Goal: Use online tool/utility: Utilize a website feature to perform a specific function

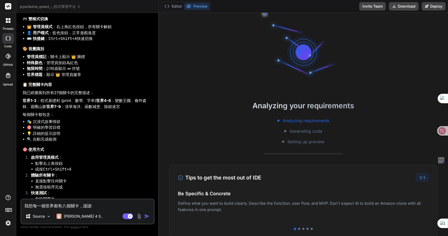
scroll to position [1354, 0]
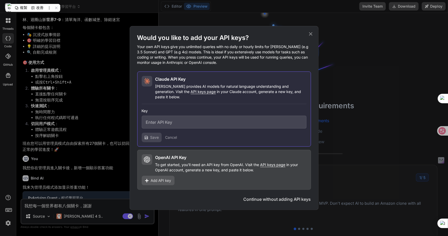
click at [138, 51] on p "Your own API keys give you unlimited queries with no daily or hourly limits for…" at bounding box center [224, 54] width 174 height 21
click at [311, 36] on icon at bounding box center [310, 33] width 3 height 3
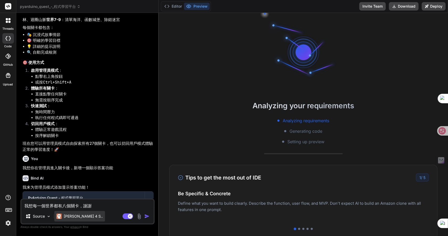
click at [79, 217] on p "[PERSON_NAME] 4 S.." at bounding box center [83, 215] width 39 height 5
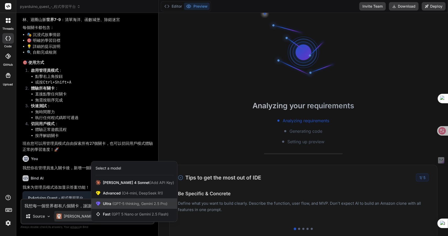
click at [132, 205] on span "(GPT-5 thinking, Gemini 2.5 Pro)" at bounding box center [139, 203] width 56 height 4
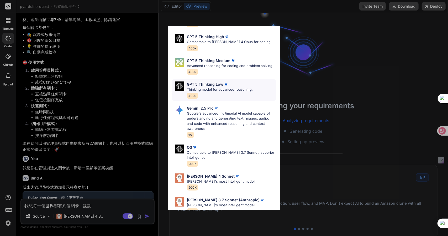
scroll to position [48, 0]
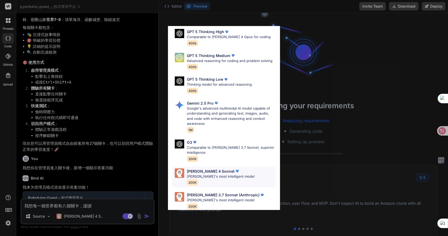
click at [215, 178] on p "Claude's most intelligent model" at bounding box center [221, 176] width 68 height 5
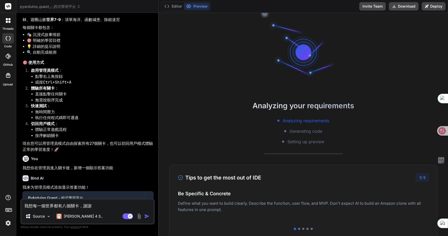
click at [99, 207] on textarea "我想每一個世界都有八個關卡，謝謝" at bounding box center [87, 203] width 133 height 9
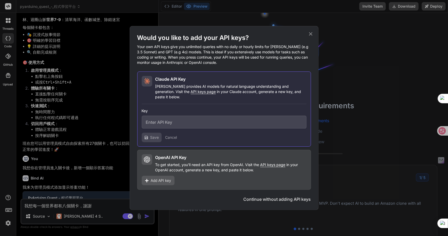
click at [309, 36] on icon at bounding box center [311, 34] width 6 height 6
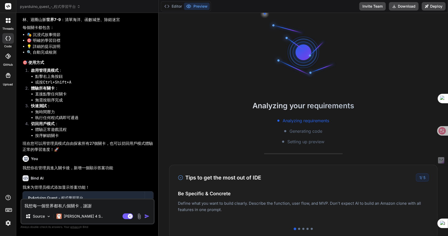
scroll to position [39, 0]
click at [64, 8] on span "pyarduino_quest_-_程式學習平台" at bounding box center [50, 6] width 61 height 5
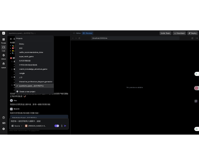
scroll to position [186, 0]
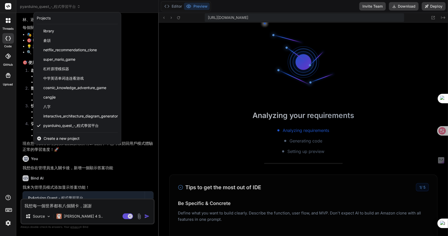
drag, startPoint x: 76, startPoint y: 126, endPoint x: 67, endPoint y: 126, distance: 8.9
click at [67, 126] on span "pyarduino_quest_-_程式學習平台" at bounding box center [70, 125] width 55 height 5
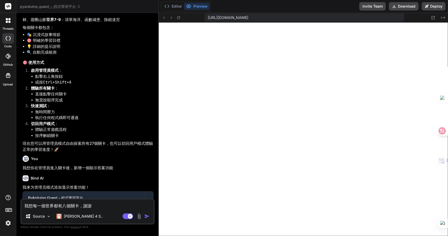
click at [34, 7] on span "pyarduino_quest_-_程式學習平台" at bounding box center [50, 6] width 61 height 5
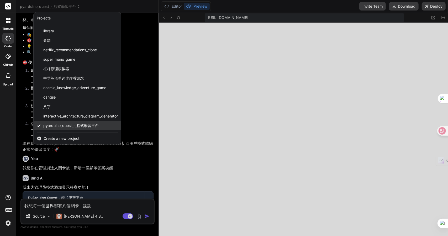
drag, startPoint x: 64, startPoint y: 127, endPoint x: 56, endPoint y: 126, distance: 7.9
click at [56, 126] on span "pyarduino_quest_-_程式學習平台" at bounding box center [70, 125] width 55 height 5
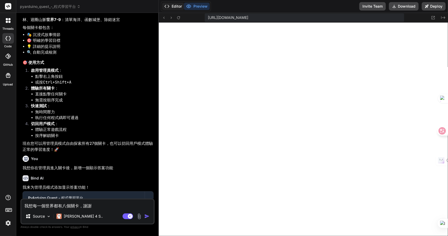
click at [172, 5] on button "Editor" at bounding box center [173, 6] width 22 height 7
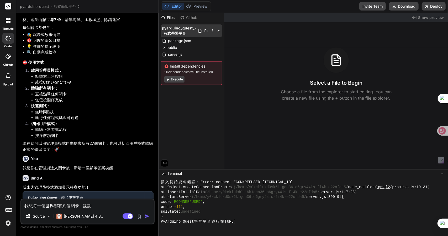
click at [212, 31] on icon at bounding box center [213, 31] width 4 height 4
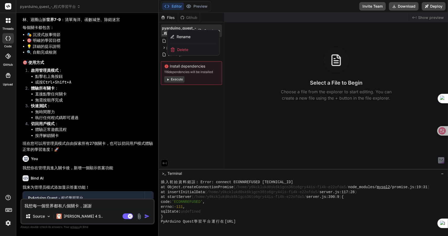
click at [180, 114] on div at bounding box center [303, 124] width 289 height 223
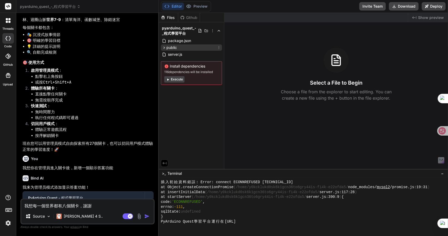
click at [169, 47] on span "public" at bounding box center [171, 47] width 11 height 5
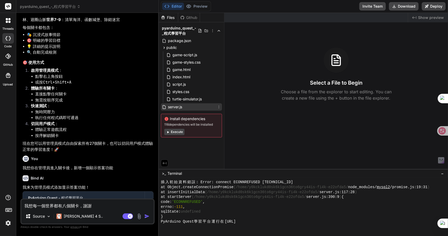
click at [181, 109] on span "server.js" at bounding box center [175, 107] width 15 height 6
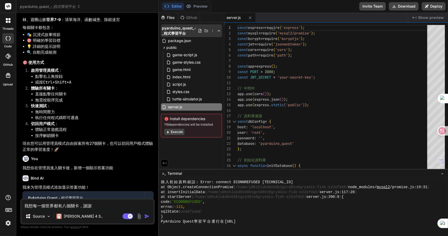
click at [213, 31] on icon at bounding box center [213, 31] width 4 height 4
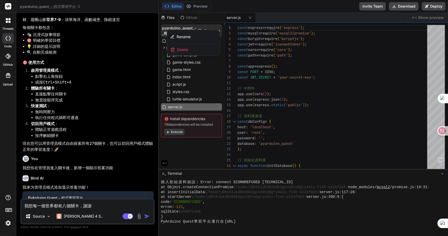
click at [189, 144] on div at bounding box center [303, 124] width 289 height 223
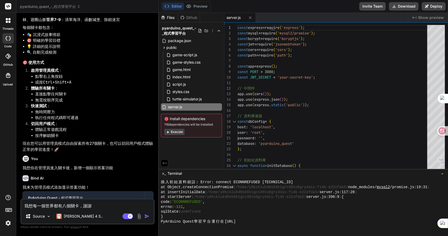
click at [97, 205] on textarea "我想每一個世界都有八個關卡，謝謝" at bounding box center [87, 203] width 133 height 9
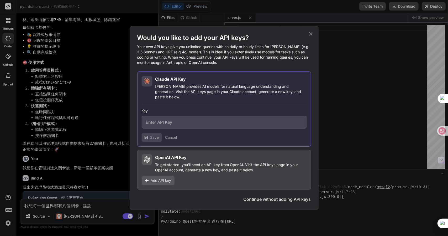
click at [310, 36] on icon at bounding box center [310, 33] width 3 height 3
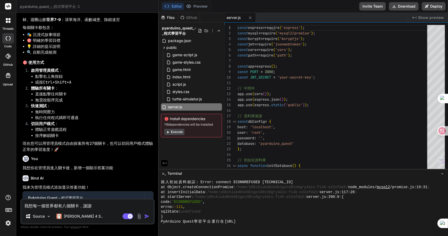
click at [114, 206] on textarea "我想每一個世界都有八個關卡，謝謝" at bounding box center [87, 203] width 133 height 9
click at [58, 2] on header "pyarduino_quest_-_程式學習平台 Created with Pixso." at bounding box center [87, 6] width 143 height 13
click at [57, 6] on span "pyarduino_quest_-_程式學習平台" at bounding box center [50, 6] width 61 height 5
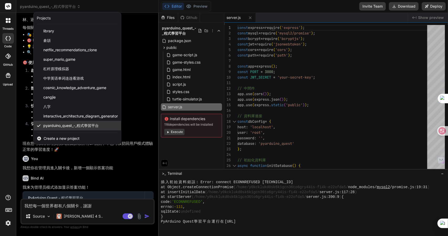
click at [83, 126] on span "pyarduino_quest_-_程式學習平台" at bounding box center [70, 125] width 55 height 5
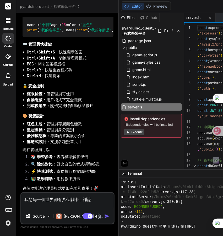
scroll to position [260, 0]
click at [58, 196] on textarea "我想每一個世界都有八個關卡，謝謝" at bounding box center [67, 201] width 93 height 16
click at [44, 6] on span "pyarduino_quest_-_程式學習平台" at bounding box center [50, 6] width 61 height 5
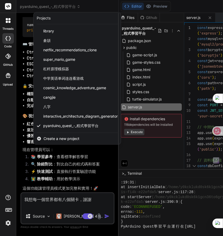
click at [44, 6] on div at bounding box center [111, 118] width 223 height 236
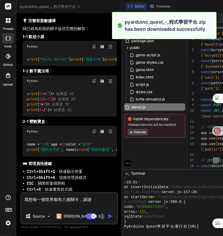
type textarea "x"
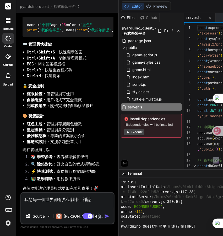
click at [51, 6] on span "pyarduino_quest_-_程式學習平台" at bounding box center [50, 6] width 61 height 5
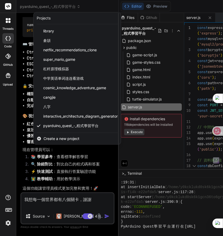
click at [76, 137] on span "Create a new project" at bounding box center [62, 138] width 36 height 5
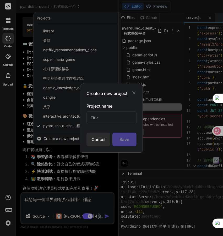
click at [98, 116] on input "text" at bounding box center [112, 117] width 50 height 13
click at [100, 139] on div "Cancel" at bounding box center [99, 139] width 24 height 14
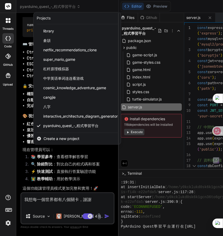
click at [140, 17] on div at bounding box center [111, 118] width 223 height 236
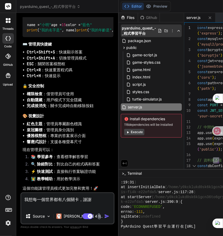
click at [122, 32] on span "pyarduino_quest_-_程式學習平台" at bounding box center [140, 30] width 36 height 11
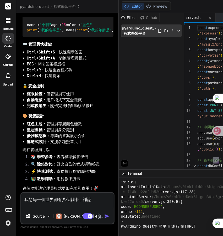
click at [171, 29] on icon at bounding box center [173, 31] width 4 height 4
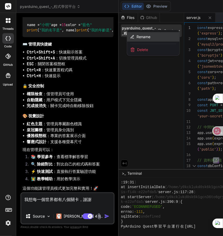
click at [127, 38] on div "Rename" at bounding box center [153, 36] width 53 height 9
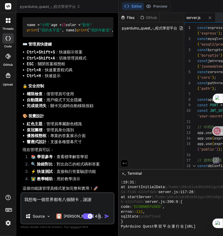
scroll to position [0, 7]
click at [43, 8] on span "pyarduino_quest_-_程式學習平台" at bounding box center [50, 6] width 61 height 5
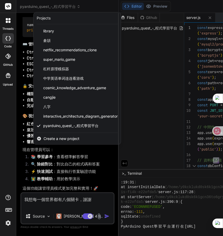
click at [55, 136] on span "Create a new project" at bounding box center [62, 138] width 36 height 5
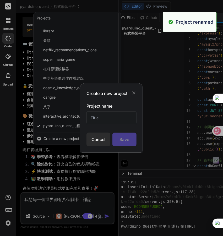
click at [117, 121] on input "text" at bounding box center [112, 117] width 50 height 13
paste input "pyarduino_quest_-_程式學習平台"
type input "pyarduino_quest_-_程式學習平台"
click at [125, 138] on div "Save" at bounding box center [125, 139] width 24 height 14
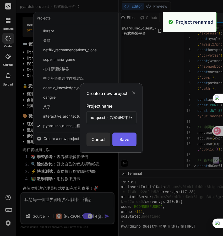
scroll to position [0, 0]
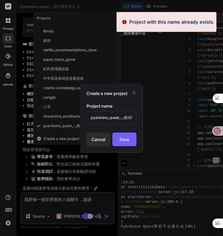
click at [128, 119] on input "pyarduino_quest_-_程式學習平台" at bounding box center [112, 117] width 50 height 13
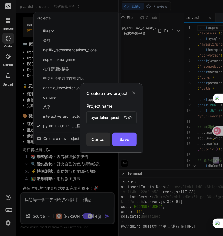
scroll to position [0, 14]
drag, startPoint x: 123, startPoint y: 120, endPoint x: 159, endPoint y: 118, distance: 35.8
click at [159, 118] on div "Create a new project Project name pyarduino_quest_-_程式學習平台 Cancel Save" at bounding box center [111, 118] width 223 height 236
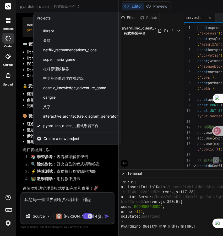
click at [46, 137] on span "Create a new project" at bounding box center [62, 138] width 36 height 5
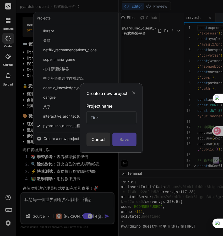
click at [118, 111] on div "Project name" at bounding box center [112, 113] width 50 height 21
click at [118, 116] on input "text" at bounding box center [112, 117] width 50 height 13
paste input "pyarduino_quest_-_程式學習平台"
type input "pyarduino_quest_-_程式學習平台2"
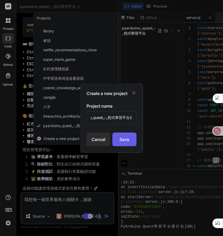
scroll to position [0, 0]
click at [121, 137] on div "Save" at bounding box center [125, 139] width 24 height 14
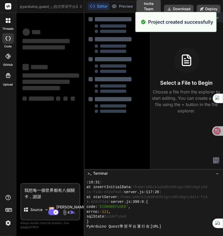
scroll to position [260, 0]
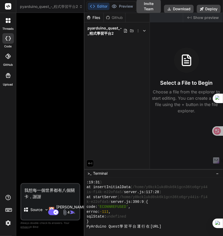
click at [111, 46] on div "Files Github pyarduino_quest_-_程式學習平台2" at bounding box center [118, 91] width 66 height 156
click at [138, 32] on icon at bounding box center [138, 31] width 4 height 4
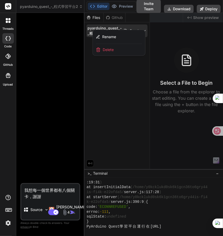
click at [109, 116] on div at bounding box center [154, 124] width 139 height 223
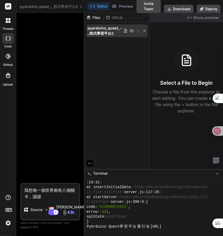
click at [127, 31] on icon at bounding box center [126, 31] width 4 height 4
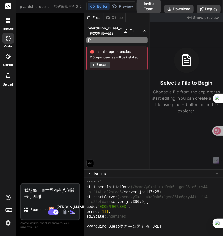
click at [113, 89] on div "Files Github pyarduino_quest_-_程式學習平台2 Install dependencies 116 dependencies wi…" at bounding box center [118, 91] width 66 height 156
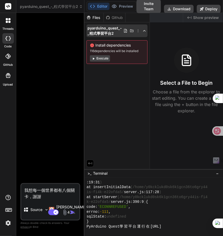
click at [140, 32] on icon at bounding box center [138, 31] width 4 height 4
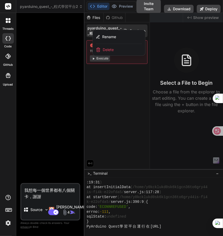
click at [130, 105] on div at bounding box center [154, 124] width 139 height 223
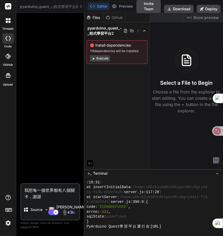
drag, startPoint x: 123, startPoint y: 90, endPoint x: 97, endPoint y: 87, distance: 25.9
click at [97, 87] on div "Files Github pyarduino_quest_-_程式學習平台2 Install dependencies 116 dependencies wi…" at bounding box center [118, 91] width 66 height 156
drag, startPoint x: 105, startPoint y: 89, endPoint x: 91, endPoint y: 80, distance: 17.2
click at [91, 80] on div "Files Github pyarduino_quest_-_程式學習平台2 Install dependencies 116 dependencies wi…" at bounding box center [118, 91] width 66 height 156
drag, startPoint x: 105, startPoint y: 27, endPoint x: 91, endPoint y: 75, distance: 50.1
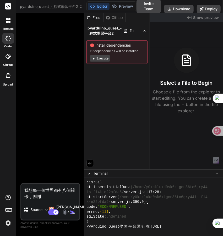
click at [91, 75] on div "Files Github pyarduino_quest_-_程式學習平台2 Install dependencies 116 dependencies wi…" at bounding box center [118, 91] width 66 height 156
click at [139, 32] on icon at bounding box center [138, 30] width 1 height 3
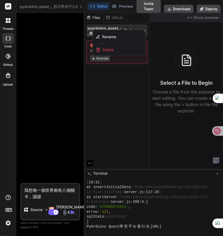
click at [118, 101] on div at bounding box center [154, 124] width 139 height 223
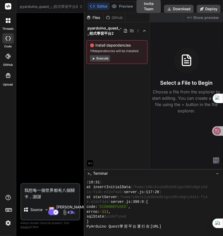
click at [48, 5] on span "pyarduino_quest_-_程式學習平台2" at bounding box center [51, 6] width 63 height 5
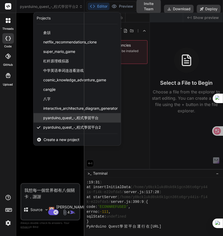
scroll to position [8, 0]
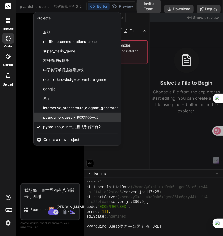
click at [75, 115] on span "pyarduino_quest_-_程式學習平台" at bounding box center [70, 116] width 55 height 5
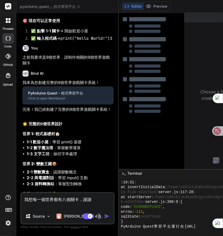
type textarea "x"
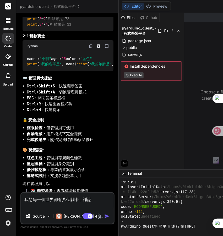
scroll to position [1848, 0]
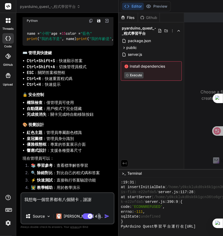
click at [51, 194] on textarea "我想每一個世界都有八個關卡，謝謝" at bounding box center [67, 201] width 93 height 16
type textarea "我想每一個世界都有八個關卡，謝"
type textarea "x"
type textarea "我想每一個世界都有八個關卡，"
type textarea "x"
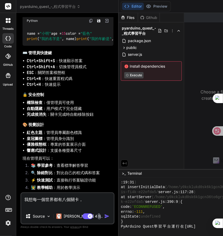
type textarea "我想每一個世界都有八個關卡"
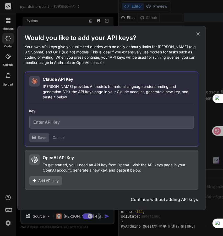
type textarea "x"
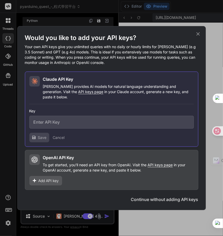
type textarea "我想每一個世界都有八個關卡"
click at [197, 36] on icon at bounding box center [199, 34] width 6 height 6
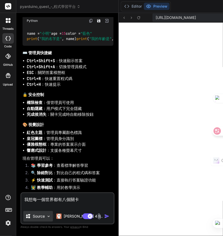
click at [34, 213] on p "Source" at bounding box center [39, 215] width 12 height 5
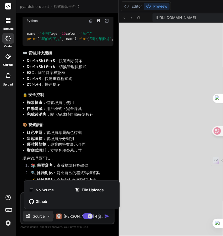
click at [34, 211] on div at bounding box center [111, 118] width 223 height 236
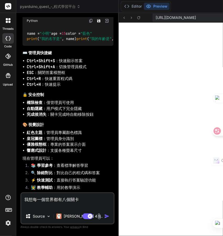
click at [96, 213] on img at bounding box center [99, 216] width 6 height 6
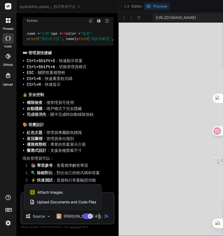
click at [80, 192] on div at bounding box center [111, 118] width 223 height 236
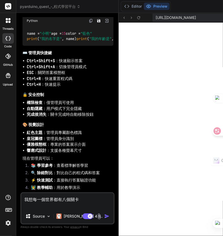
click at [96, 213] on img at bounding box center [99, 216] width 6 height 6
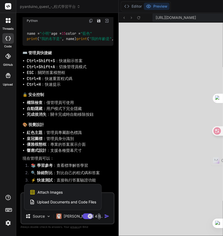
click at [81, 197] on div at bounding box center [111, 118] width 223 height 236
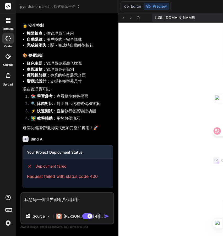
scroll to position [2607, 0]
click at [42, 194] on textarea "我想每一個世界都有八個關卡" at bounding box center [67, 201] width 92 height 16
click at [104, 213] on img "button" at bounding box center [106, 215] width 5 height 5
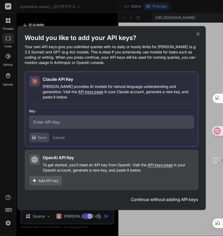
click at [199, 37] on icon at bounding box center [199, 34] width 6 height 6
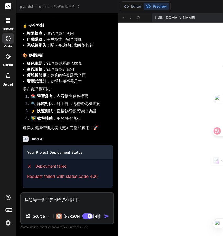
click at [53, 195] on textarea "我想每一個世界都有八個關卡" at bounding box center [67, 201] width 92 height 16
click at [104, 213] on img "button" at bounding box center [106, 215] width 5 height 5
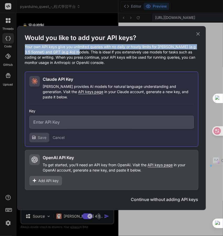
drag, startPoint x: 25, startPoint y: 49, endPoint x: 86, endPoint y: 53, distance: 60.5
click at [86, 53] on p "Your own API keys give you unlimited queries with no daily or hourly limits for…" at bounding box center [112, 54] width 174 height 21
copy p "Your own API keys give you unlimited queries with no daily or hourly limits for…"
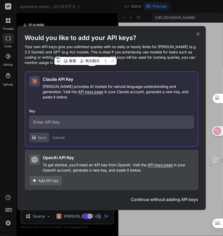
click at [198, 37] on icon at bounding box center [199, 34] width 6 height 6
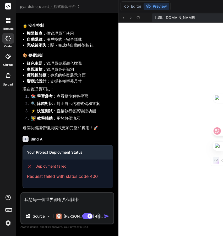
click at [53, 6] on span "pyarduino_quest_-_程式學習平台" at bounding box center [50, 6] width 61 height 5
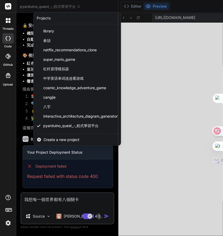
click at [53, 6] on div at bounding box center [111, 118] width 223 height 236
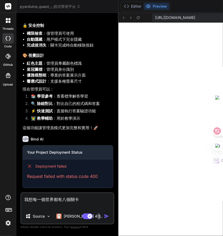
click at [70, 6] on span "pyarduino_quest_-_程式學習平台" at bounding box center [50, 6] width 61 height 5
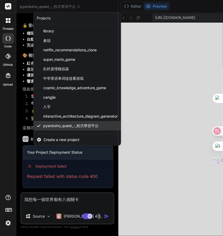
click at [57, 127] on span "pyarduino_quest_-_程式學習平台" at bounding box center [70, 125] width 55 height 5
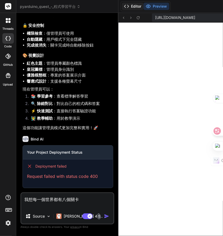
click at [124, 5] on icon at bounding box center [126, 6] width 5 height 5
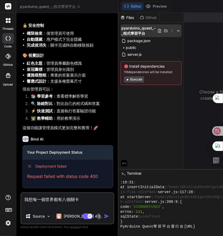
click at [170, 30] on icon at bounding box center [172, 31] width 4 height 4
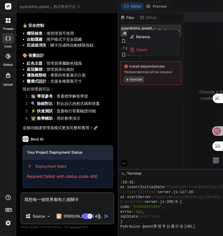
click at [130, 148] on div at bounding box center [223, 124] width 208 height 223
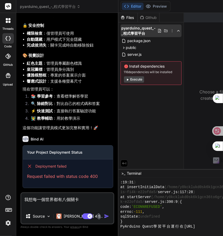
click at [177, 31] on icon at bounding box center [179, 31] width 4 height 4
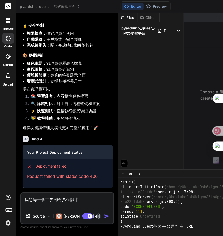
click at [177, 31] on icon at bounding box center [179, 31] width 4 height 4
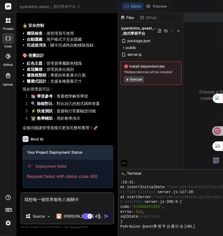
click at [48, 4] on span "pyarduino_quest_-_程式學習平台" at bounding box center [50, 6] width 61 height 5
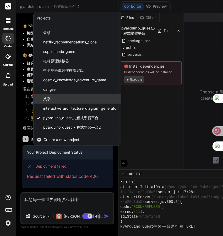
scroll to position [8, 0]
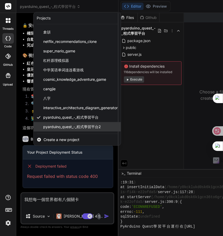
click at [71, 128] on span "pyarduino_quest_-_程式學習平台2" at bounding box center [72, 126] width 58 height 5
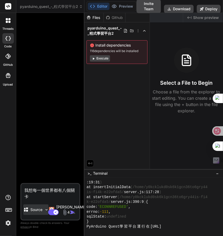
click at [29, 211] on icon at bounding box center [25, 209] width 5 height 5
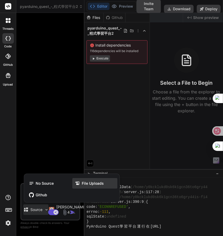
click at [93, 185] on span "File Uploads" at bounding box center [93, 182] width 22 height 5
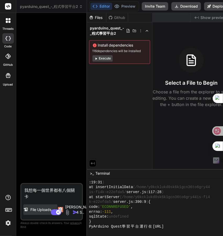
click at [33, 205] on div "File Uploads" at bounding box center [40, 209] width 34 height 11
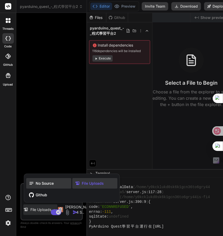
click at [43, 184] on span "No Source" at bounding box center [45, 182] width 18 height 5
type textarea "x"
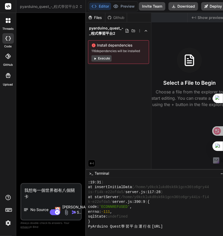
click at [113, 19] on div "Github" at bounding box center [117, 17] width 22 height 5
click at [11, 60] on div at bounding box center [8, 56] width 12 height 12
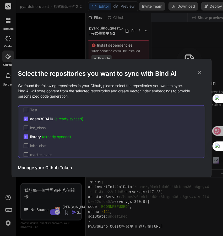
scroll to position [34, 0]
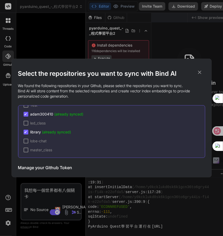
click at [40, 169] on h3 "Manage your Github Token" at bounding box center [45, 167] width 54 height 6
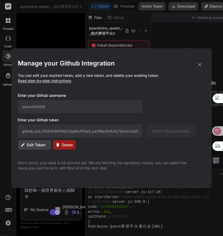
click at [200, 64] on icon at bounding box center [200, 65] width 6 height 6
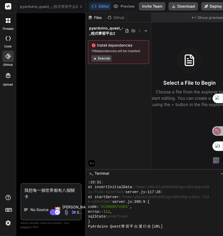
click at [139, 33] on div "pyarduino_quest_-_程式學習平台2" at bounding box center [118, 30] width 61 height 13
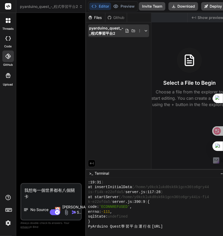
click at [139, 33] on div "pyarduino_quest_-_程式學習平台2" at bounding box center [118, 30] width 61 height 13
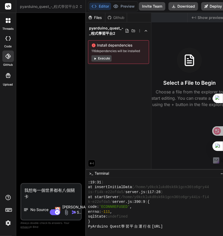
drag, startPoint x: 118, startPoint y: 52, endPoint x: 99, endPoint y: 90, distance: 42.7
click at [99, 90] on div "Files Github pyarduino_quest_-_程式學習平台2 Install dependencies 116 dependencies wi…" at bounding box center [119, 91] width 66 height 156
click at [54, 5] on span "pyarduino_quest_-_程式學習平台2" at bounding box center [51, 6] width 63 height 5
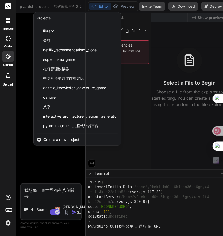
click at [54, 5] on div at bounding box center [111, 118] width 223 height 236
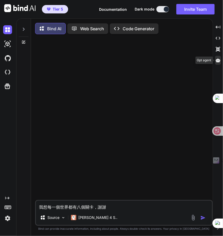
click at [220, 63] on div at bounding box center [219, 60] width 6 height 9
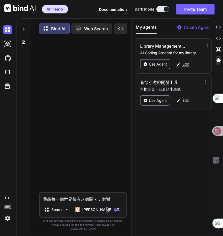
click at [183, 63] on p "Edit" at bounding box center [186, 63] width 7 height 5
type textarea "x"
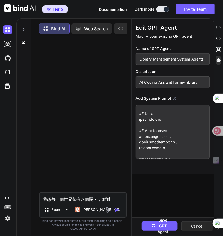
click at [193, 226] on button "Cancel" at bounding box center [198, 226] width 32 height 10
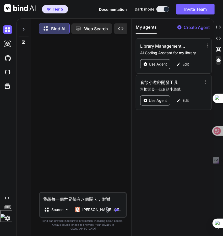
drag, startPoint x: 217, startPoint y: 220, endPoint x: 216, endPoint y: 196, distance: 23.9
click at [12, 210] on button at bounding box center [7, 216] width 12 height 12
drag, startPoint x: 216, startPoint y: 223, endPoint x: 215, endPoint y: 210, distance: 13.4
click at [215, 210] on div at bounding box center [217, 209] width 9 height 9
click at [217, 229] on div "Created with Pixso." at bounding box center [219, 227] width 5 height 3
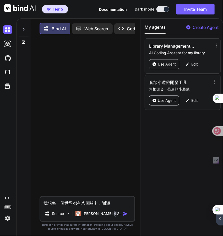
click at [221, 222] on div "Created with Pixso." at bounding box center [220, 218] width 7 height 14
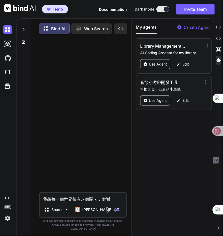
click at [7, 197] on icon "Created with Pixso." at bounding box center [7, 198] width 4 height 4
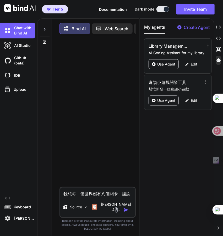
click at [7, 197] on icon "Created with Pixso." at bounding box center [7, 198] width 4 height 4
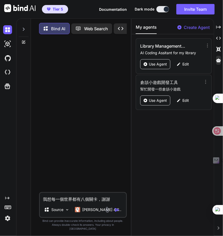
click at [8, 198] on icon "Created with Pixso." at bounding box center [7, 198] width 4 height 4
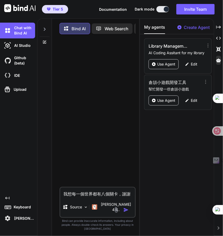
click at [7, 198] on icon at bounding box center [7, 197] width 4 height 3
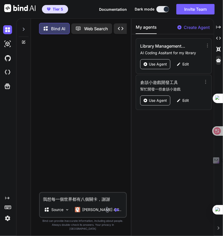
click at [26, 27] on div at bounding box center [24, 28] width 10 height 18
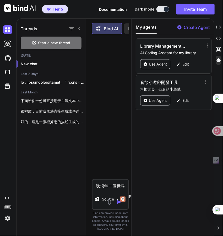
click at [79, 27] on icon at bounding box center [79, 29] width 4 height 4
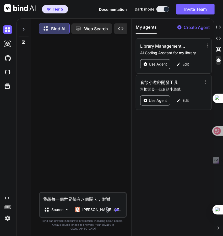
click at [49, 8] on img "button" at bounding box center [49, 9] width 4 height 3
click at [17, 10] on img at bounding box center [20, 8] width 32 height 8
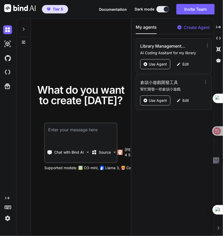
click at [8, 220] on img at bounding box center [7, 217] width 9 height 9
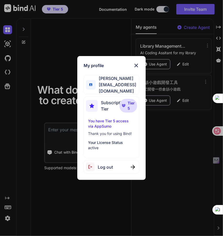
click at [8, 220] on div "My profile Nicky Vu adam300410wu@hotmail.com Subscription Tier Tier 5 You have …" at bounding box center [111, 118] width 223 height 236
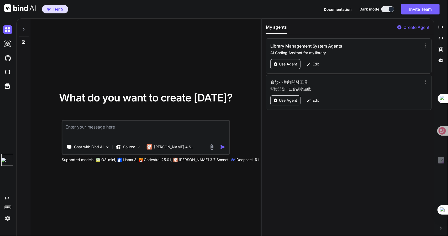
drag, startPoint x: 445, startPoint y: 194, endPoint x: 446, endPoint y: 112, distance: 81.9
click at [13, 154] on button at bounding box center [7, 160] width 12 height 12
drag, startPoint x: 445, startPoint y: 207, endPoint x: 447, endPoint y: 144, distance: 63.6
click at [223, 144] on div at bounding box center [443, 144] width 9 height 9
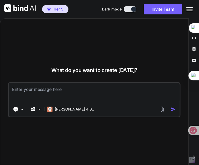
click at [186, 9] on icon at bounding box center [189, 9] width 6 height 4
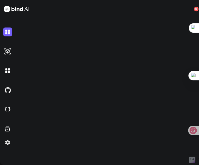
click at [6, 144] on img at bounding box center [7, 142] width 9 height 9
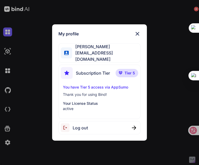
click at [86, 70] on span "Subscription Tier" at bounding box center [93, 73] width 34 height 6
click at [90, 86] on p "You have Tier 5 access via AppSumo" at bounding box center [99, 87] width 73 height 5
click at [134, 33] on img at bounding box center [137, 34] width 6 height 6
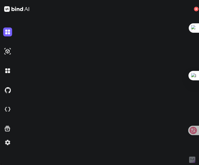
click at [10, 12] on div at bounding box center [14, 9] width 29 height 18
click at [18, 7] on img at bounding box center [16, 9] width 25 height 6
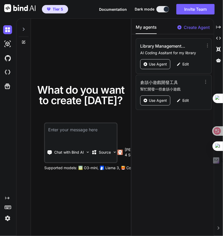
click at [109, 7] on span "Documentation" at bounding box center [113, 9] width 28 height 4
click at [81, 133] on textarea at bounding box center [81, 132] width 72 height 19
click at [125, 154] on div "[PERSON_NAME] 4 S.." at bounding box center [136, 152] width 33 height 11
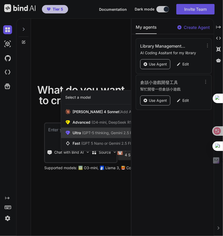
click at [84, 133] on span "(GPT-5 thinking, Gemini 2.5 Pro)" at bounding box center [109, 132] width 56 height 4
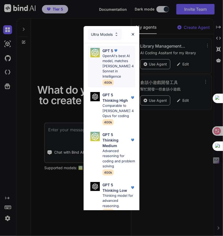
click at [108, 63] on p "OpenAI's best AI model, matches Claude 4 Sonnet in Intelligence" at bounding box center [119, 66] width 33 height 26
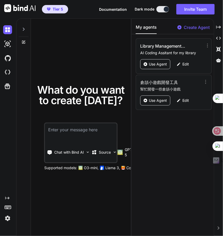
click at [78, 135] on textarea at bounding box center [81, 132] width 72 height 19
type textarea "你好"
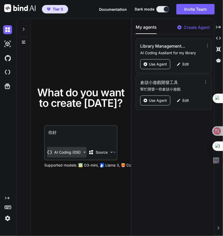
click at [65, 152] on p "AI Coding (IDE)" at bounding box center [67, 151] width 27 height 5
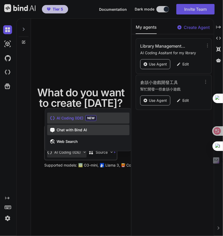
click at [81, 128] on span "Chat with Bind AI" at bounding box center [72, 129] width 30 height 5
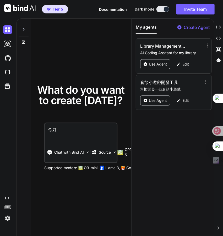
click at [91, 138] on textarea "你好" at bounding box center [81, 132] width 72 height 19
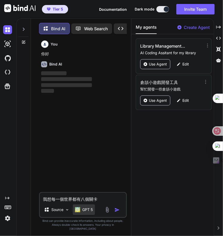
scroll to position [2, 0]
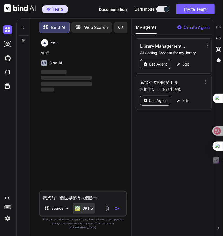
click at [89, 211] on p "GPT 5" at bounding box center [87, 207] width 11 height 5
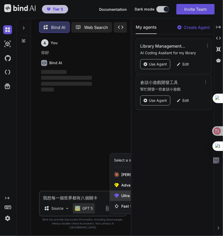
click at [123, 198] on span "Ultra (GPT-5 thinking, Gemini 2.5 Pro)" at bounding box center [154, 195] width 65 height 5
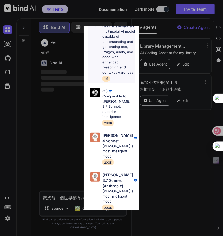
scroll to position [216, 0]
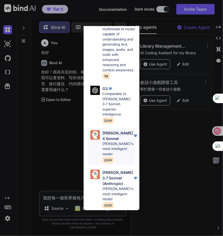
click at [116, 140] on p "Claude 4 Sonnet" at bounding box center [118, 135] width 30 height 11
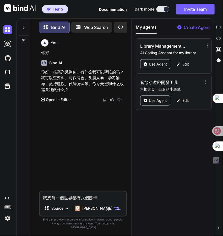
drag, startPoint x: 98, startPoint y: 201, endPoint x: 12, endPoint y: 195, distance: 86.9
click at [8, 197] on div "Created with Pixso. Bind AI Web Search Created with Pixso. Code Generator You 你…" at bounding box center [111, 126] width 223 height 217
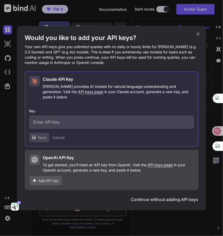
type textarea "你好"
click at [197, 35] on icon at bounding box center [199, 34] width 6 height 6
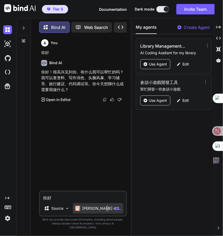
click at [100, 211] on p "[PERSON_NAME] 4 S.." at bounding box center [101, 207] width 39 height 5
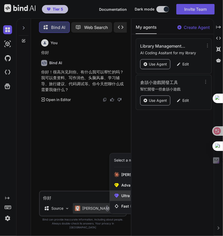
click at [124, 197] on span "Ultra (GPT-5 thinking, Gemini 2.5 Pro)" at bounding box center [154, 195] width 65 height 5
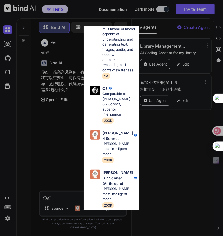
click at [114, 180] on p "Claude 3.7 Sonnet (Anthropic)" at bounding box center [118, 177] width 30 height 17
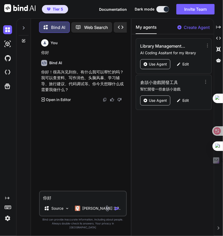
click at [79, 201] on textarea "你好" at bounding box center [83, 195] width 86 height 9
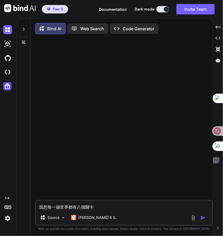
click at [5, 86] on icon at bounding box center [8, 87] width 6 height 6
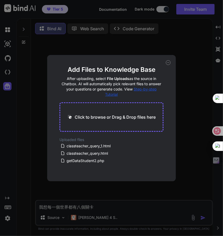
click at [169, 62] on icon at bounding box center [168, 62] width 5 height 5
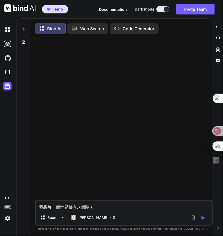
click at [9, 196] on icon "Created with Pixso." at bounding box center [7, 198] width 4 height 4
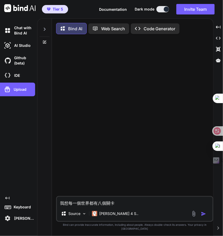
click at [9, 218] on img at bounding box center [7, 217] width 9 height 9
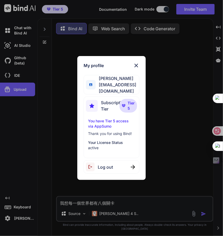
click at [138, 69] on img at bounding box center [136, 65] width 6 height 6
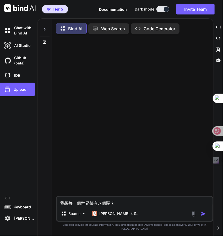
click at [10, 199] on div "Created with Pixso." at bounding box center [19, 198] width 32 height 4
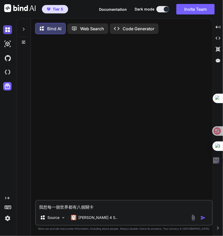
click at [10, 31] on img at bounding box center [7, 29] width 9 height 9
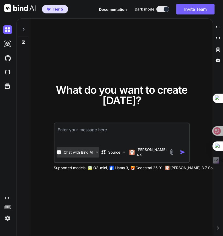
click at [98, 153] on img at bounding box center [97, 152] width 4 height 4
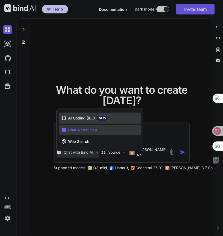
click at [87, 117] on span "AI Coding (IDE)" at bounding box center [81, 117] width 27 height 5
type textarea "x"
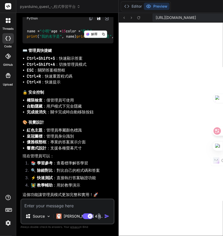
scroll to position [2512, 0]
paste textarea "之前我的要求是一共九個世界，請完成相關世界遊戲，而且每個世界都要有最少8個關卡"
type textarea "之前我的要求是一共九個世界，請完成相關世界遊戲，而且每個世界都要有最少8個關卡"
type textarea "x"
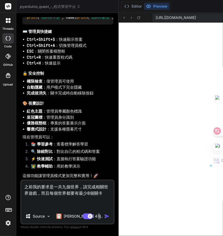
drag, startPoint x: 77, startPoint y: 185, endPoint x: 13, endPoint y: 170, distance: 65.9
click at [13, 170] on div "threads code GitHub Upload pyarduino_quest_-_程式學習平台 Created with Pixso. Bind AI…" at bounding box center [111, 118] width 223 height 236
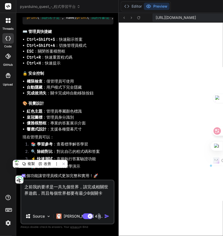
type textarea "而且每個世界都要有最少8個關卡"
type textarea "x"
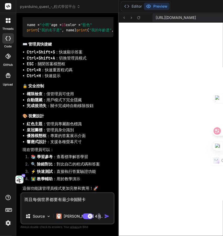
drag, startPoint x: 32, startPoint y: 189, endPoint x: 12, endPoint y: 189, distance: 19.4
click at [12, 189] on div "threads code GitHub Upload pyarduino_quest_-_程式學習平台 Created with Pixso. Bind AI…" at bounding box center [111, 118] width 223 height 236
type textarea "每個世界都要有最少8個關卡"
type textarea "x"
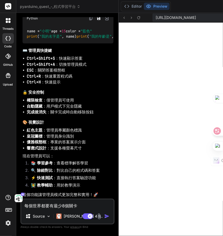
click at [43, 199] on textarea "每個世界都要有最少8個關卡" at bounding box center [67, 203] width 93 height 9
type textarea "每個世界木都要有最少8個關卡"
type textarea "x"
type textarea "每個世界木山都要有最少8個關卡"
type textarea "x"
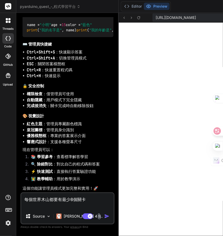
type textarea "每個世界木山心都要有最少8個關卡"
type textarea "x"
type textarea "每個世界想都要有最少8個關卡"
type textarea "x"
type textarea "每個世界想大都要有最少8個關卡"
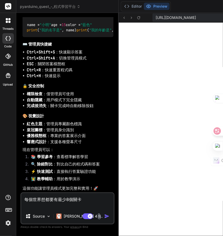
type textarea "x"
type textarea "每個世界想大月都要有最少8個關卡"
type textarea "x"
type textarea "每個世界想有都要有最少8個關卡"
type textarea "x"
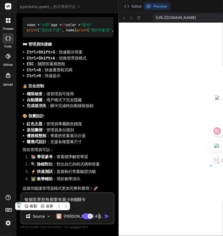
type textarea "每個世界想有有最少8個關卡"
type textarea "x"
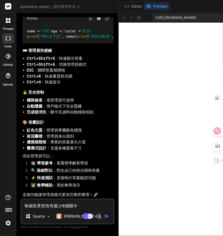
type textarea "每個世界想有最少8個關卡"
type textarea "x"
type textarea "每個世界想有最少8個關卡Z"
type textarea "x"
type textarea "每個世界想有最少8個關卡Z難"
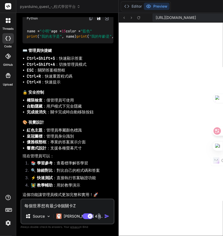
type textarea "x"
type textarea "每個世界想有最少8個關卡Z難日"
type textarea "x"
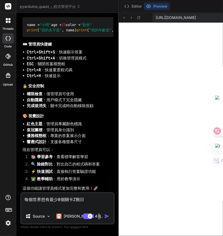
type textarea "每個世界想有最少8個關卡Z難日月"
type textarea "x"
type textarea "每個世界想有最少8個關卡，"
type textarea "x"
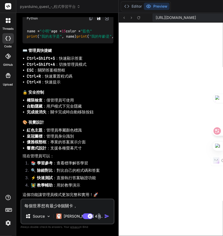
type textarea "每個世界想有最少8個關卡，卜"
type textarea "x"
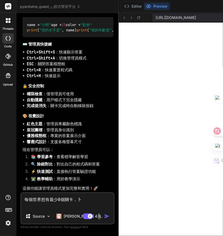
type textarea "每個世界想有最少8個關卡，"
type textarea "x"
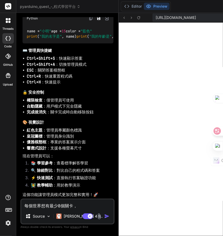
type textarea "每個世界想有最少8個關卡"
type textarea "x"
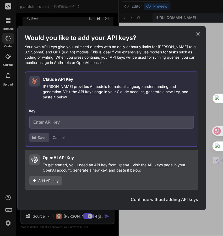
type textarea "每個世界想有最少8個關卡"
click at [201, 36] on icon at bounding box center [199, 34] width 6 height 6
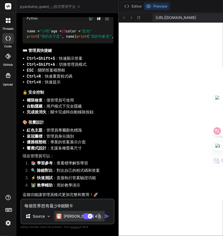
click at [70, 213] on p "[PERSON_NAME] 4 S.." at bounding box center [83, 215] width 39 height 5
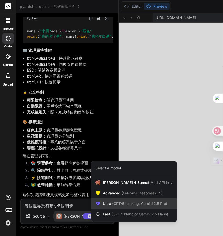
click at [120, 201] on span "(GPT-5 thinking, Gemini 2.5 Pro)" at bounding box center [139, 203] width 56 height 4
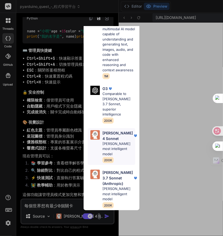
scroll to position [216, 0]
click at [115, 148] on p "Claude's most intelligent model" at bounding box center [119, 148] width 33 height 15
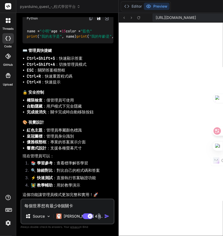
click at [55, 199] on textarea "每個世界想有最少8個關卡" at bounding box center [67, 203] width 93 height 9
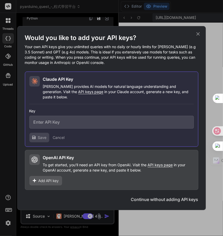
click at [197, 34] on icon at bounding box center [199, 34] width 6 height 6
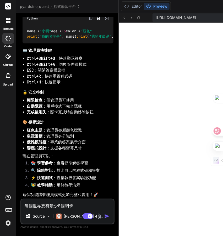
click at [96, 213] on img at bounding box center [99, 216] width 6 height 6
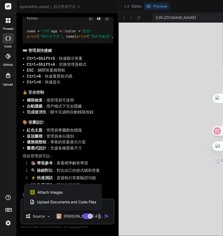
click at [72, 206] on div at bounding box center [111, 118] width 223 height 236
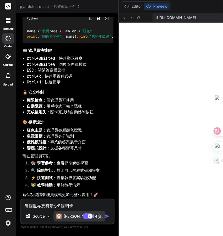
click at [73, 213] on p "[PERSON_NAME] 4 S.." at bounding box center [83, 215] width 39 height 5
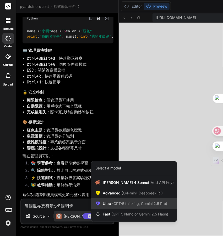
click at [122, 201] on span "(GPT-5 thinking, Gemini 2.5 Pro)" at bounding box center [139, 203] width 56 height 4
type textarea "x"
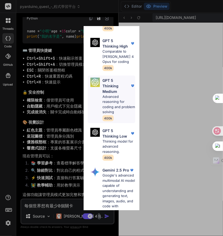
scroll to position [158, 0]
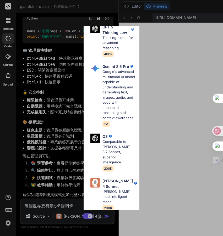
click at [50, 198] on div "Ultra Models GPT 5 OpenAI's best AI model, matches Claude 4 Sonnet in Intellige…" at bounding box center [111, 118] width 223 height 236
